Goal: Information Seeking & Learning: Learn about a topic

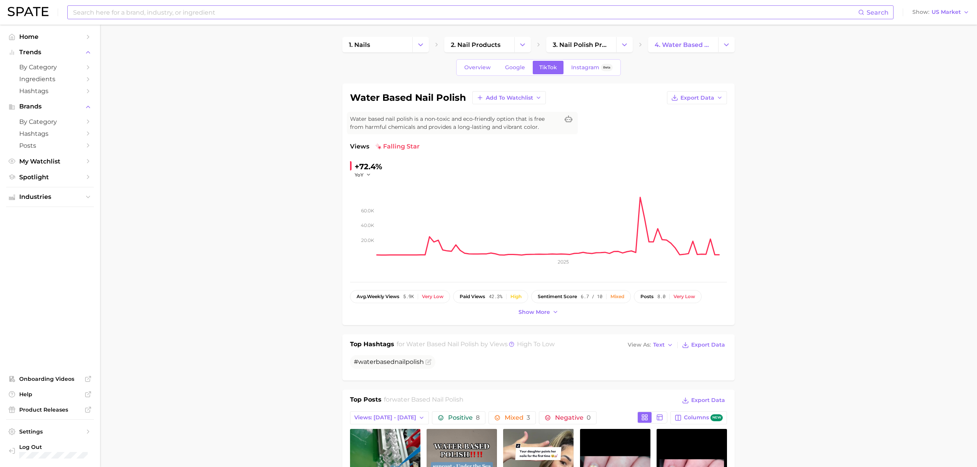
click at [178, 14] on input at bounding box center [465, 12] width 786 height 13
type input "d"
type input "n"
type input "peekaboo nail"
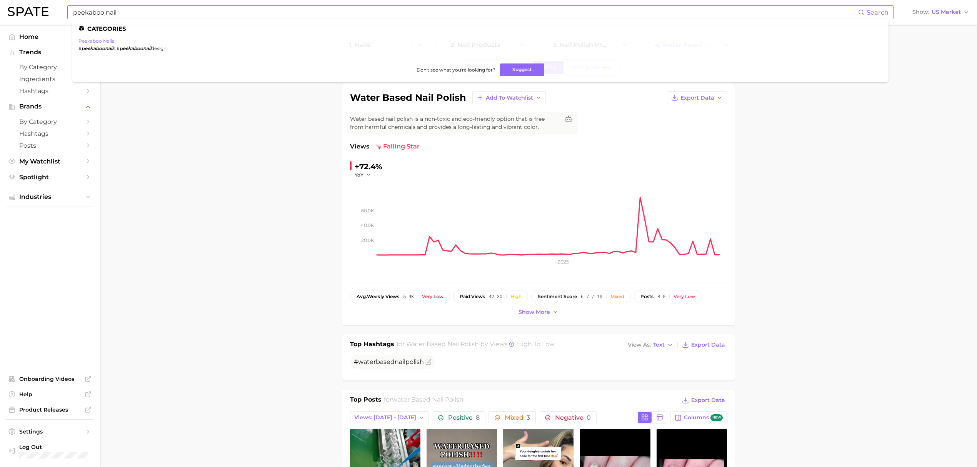
click at [98, 42] on link "peekaboo nails" at bounding box center [96, 41] width 36 height 6
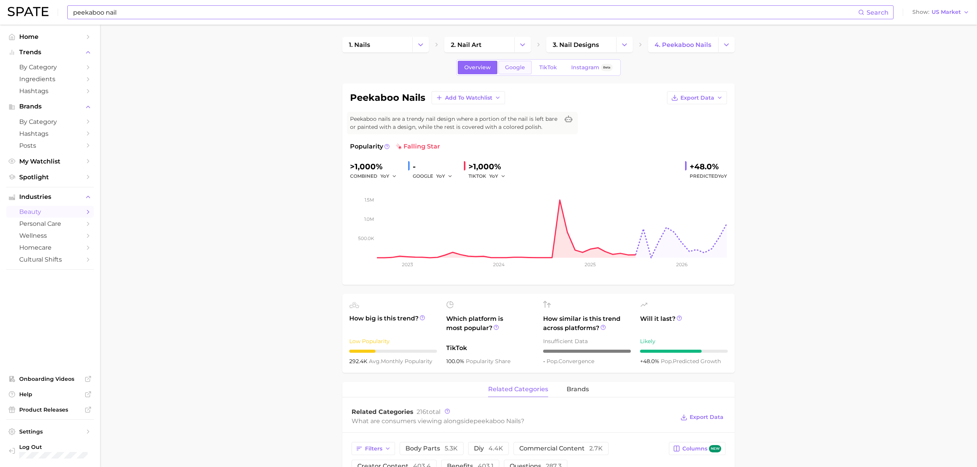
click at [514, 67] on span "Google" at bounding box center [515, 67] width 20 height 7
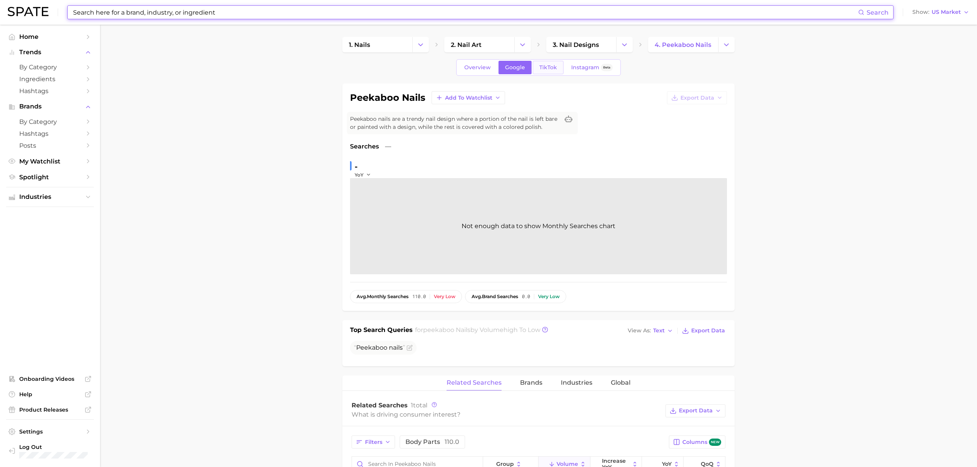
click at [542, 68] on span "TikTok" at bounding box center [548, 67] width 18 height 7
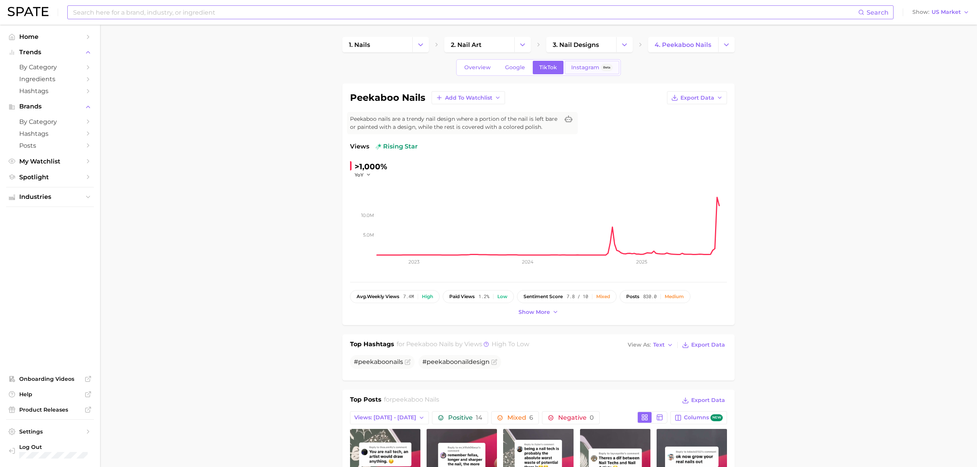
click at [575, 72] on link "Instagram Beta" at bounding box center [592, 67] width 55 height 13
